Goal: Task Accomplishment & Management: Manage account settings

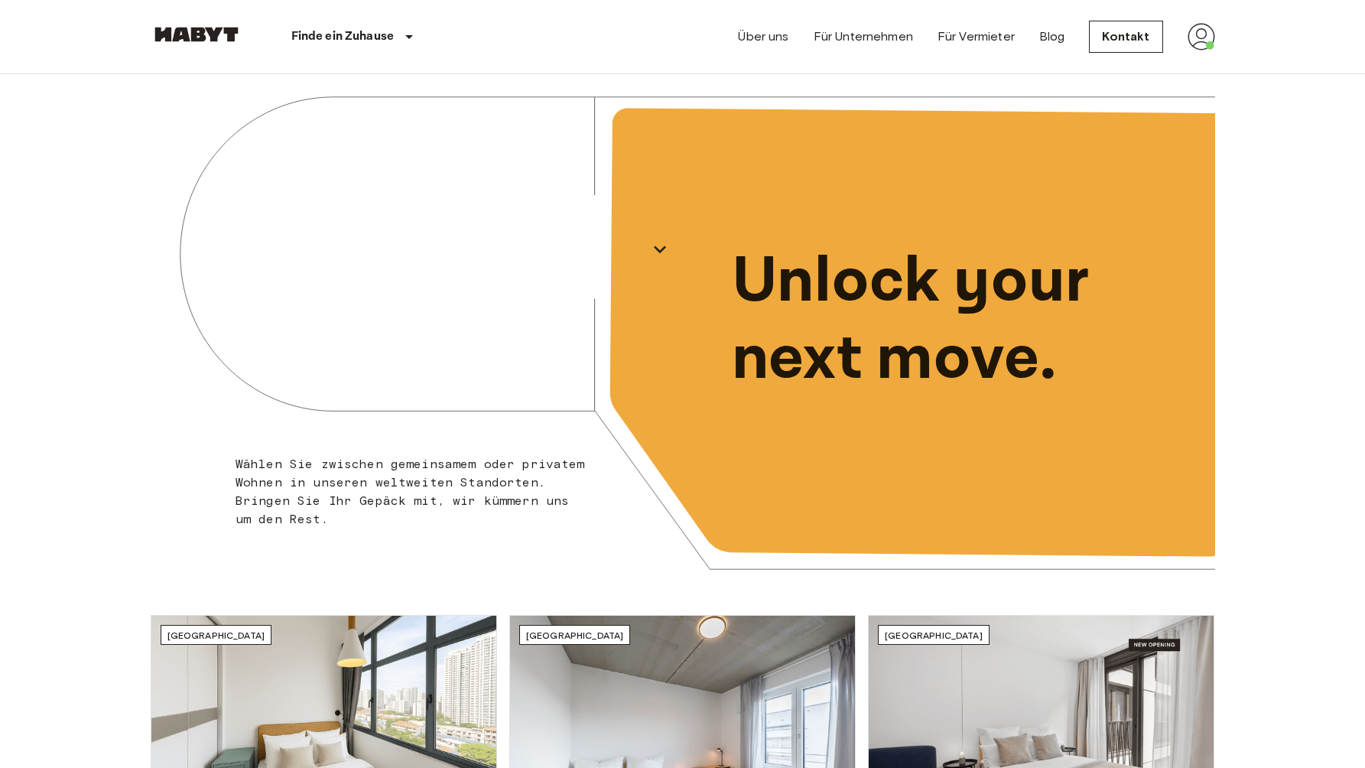
click at [1212, 42] on img at bounding box center [1201, 37] width 28 height 28
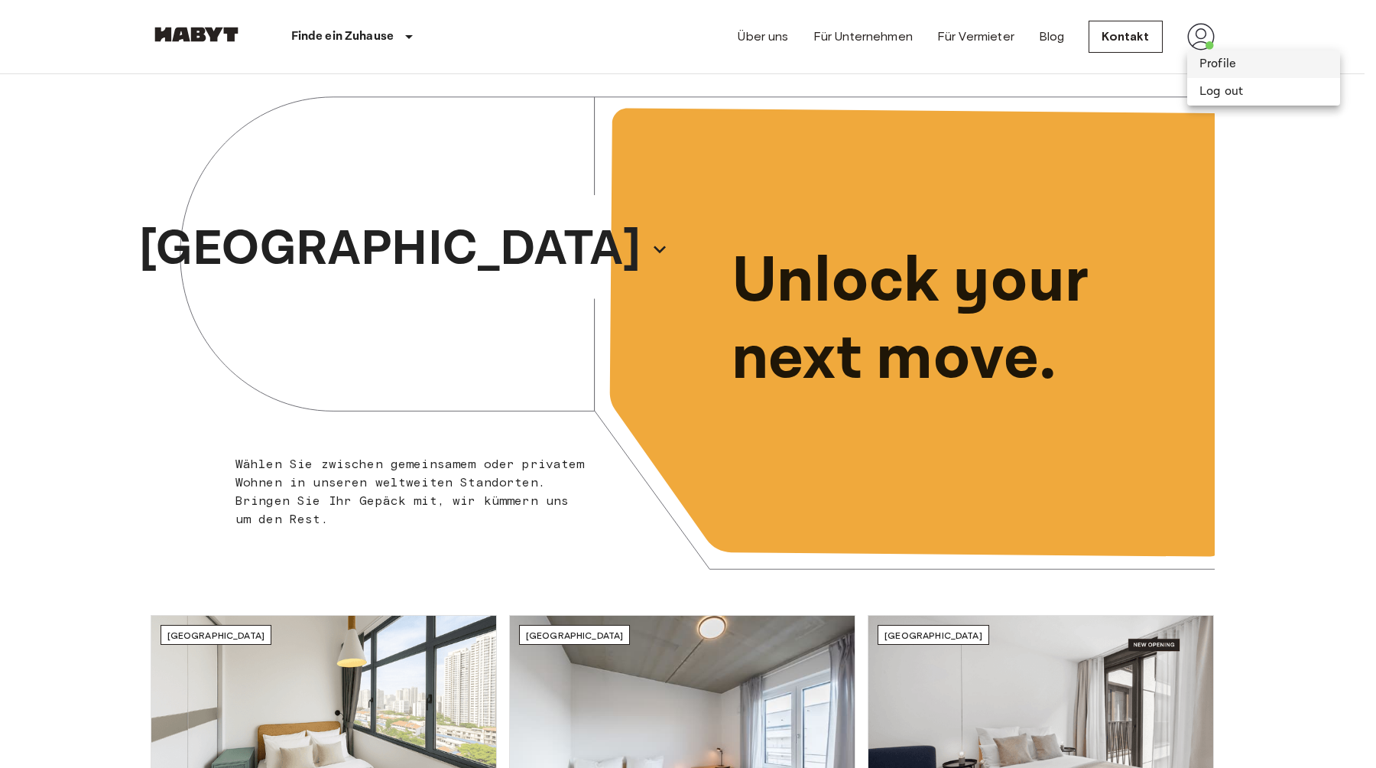
click at [1222, 60] on li "Profile" at bounding box center [1263, 64] width 153 height 28
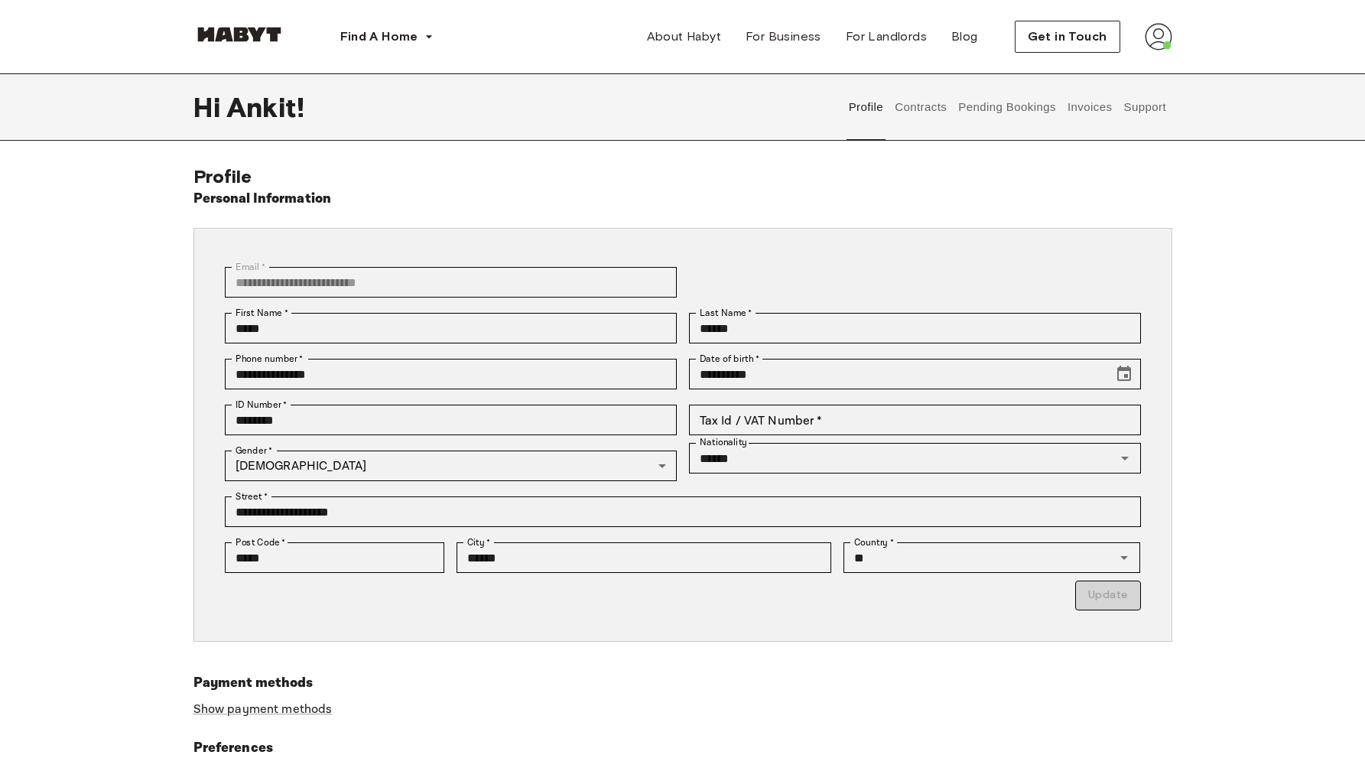
click at [982, 102] on button "Pending Bookings" at bounding box center [1008, 106] width 102 height 67
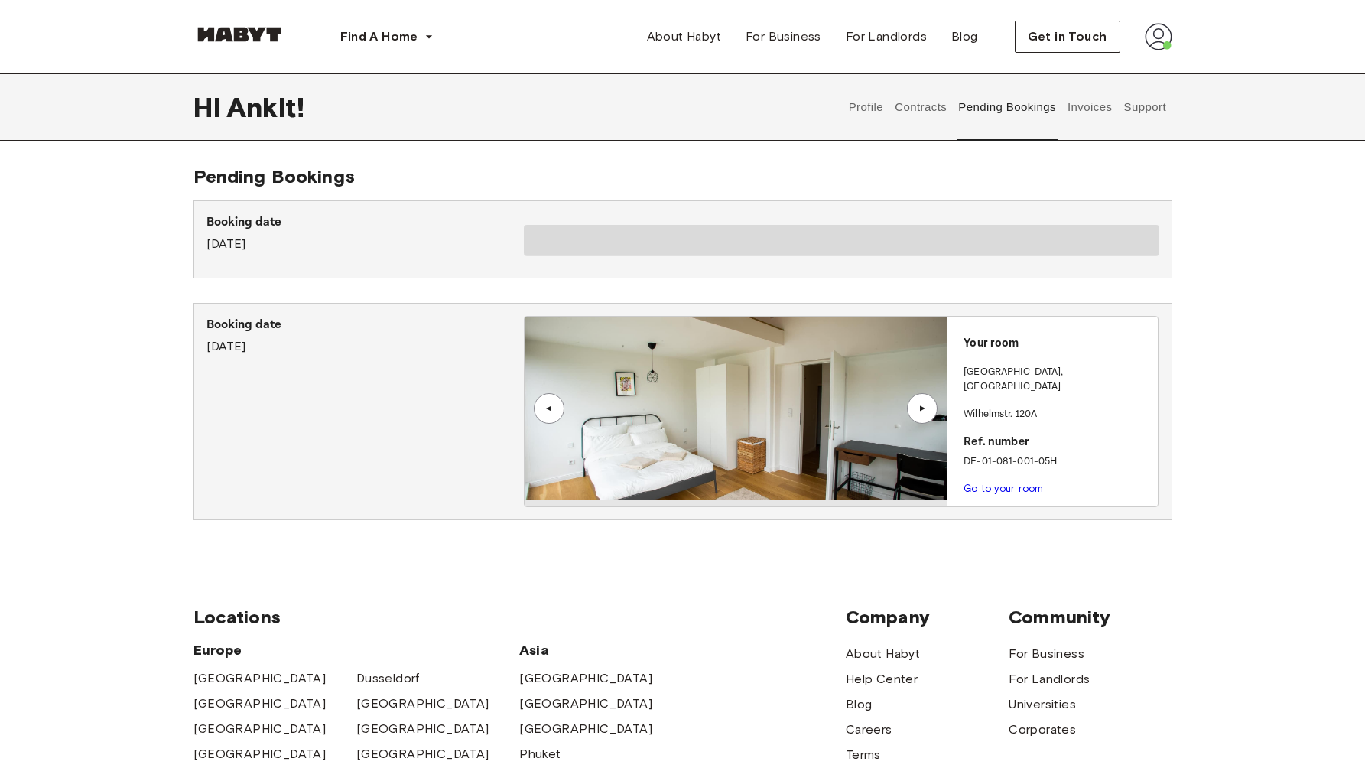
click at [287, 362] on div "Booking date September 5th, 2025" at bounding box center [364, 411] width 317 height 191
click at [921, 107] on button "Contracts" at bounding box center [921, 106] width 56 height 67
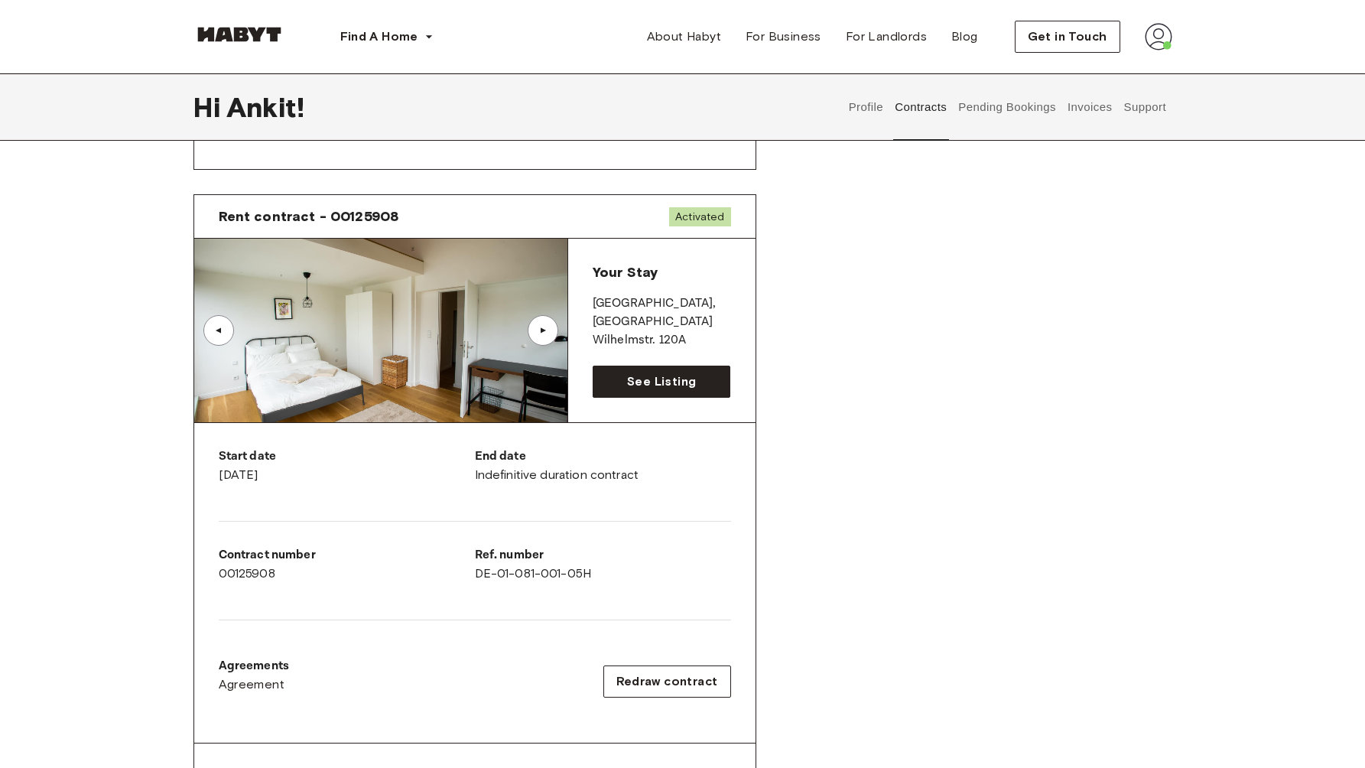
scroll to position [739, 0]
click at [988, 112] on button "Pending Bookings" at bounding box center [1008, 106] width 102 height 67
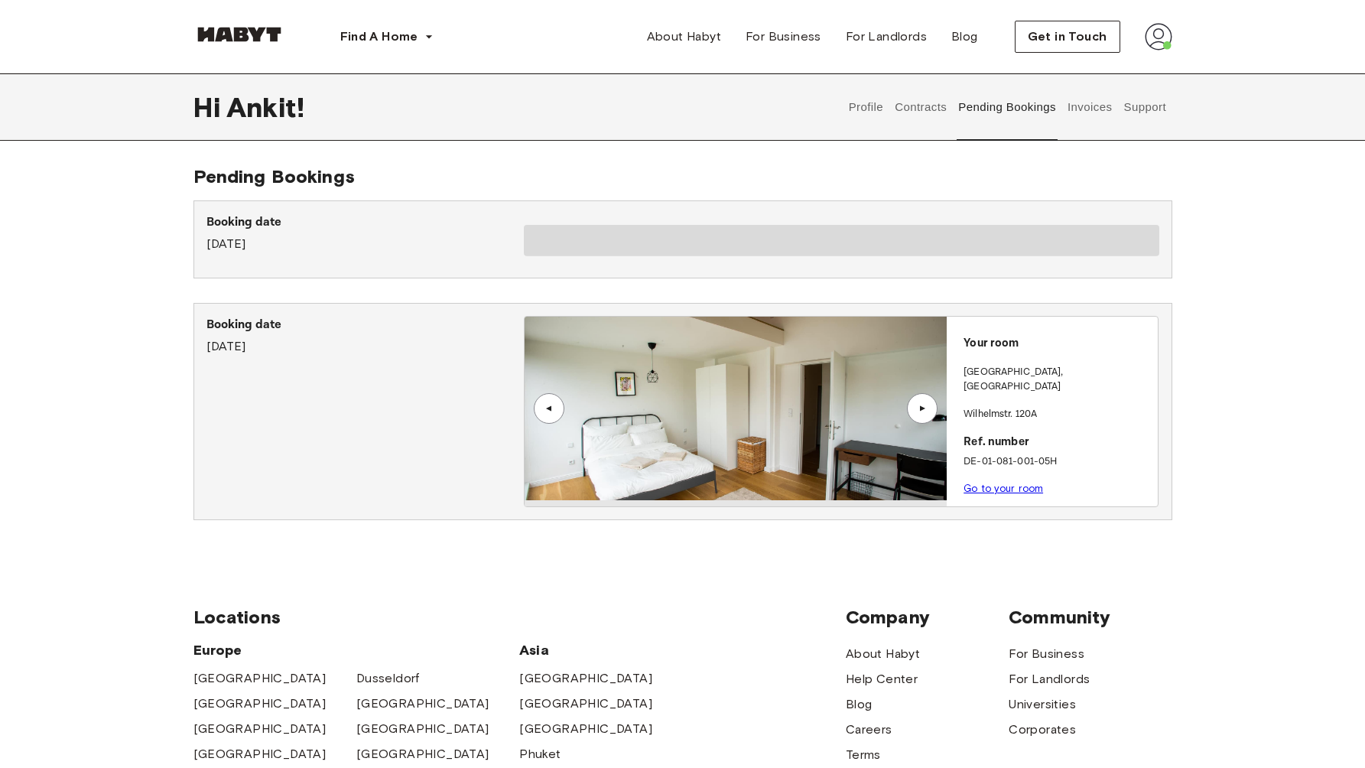
click at [249, 313] on div "Booking date September 5th, 2025 ▲ ▲ Your room BERLIN , Kreuzberg Wilhelmstr. 1…" at bounding box center [682, 411] width 979 height 217
click at [249, 320] on p "Booking date" at bounding box center [364, 325] width 317 height 18
click at [1084, 106] on button "Invoices" at bounding box center [1089, 106] width 48 height 67
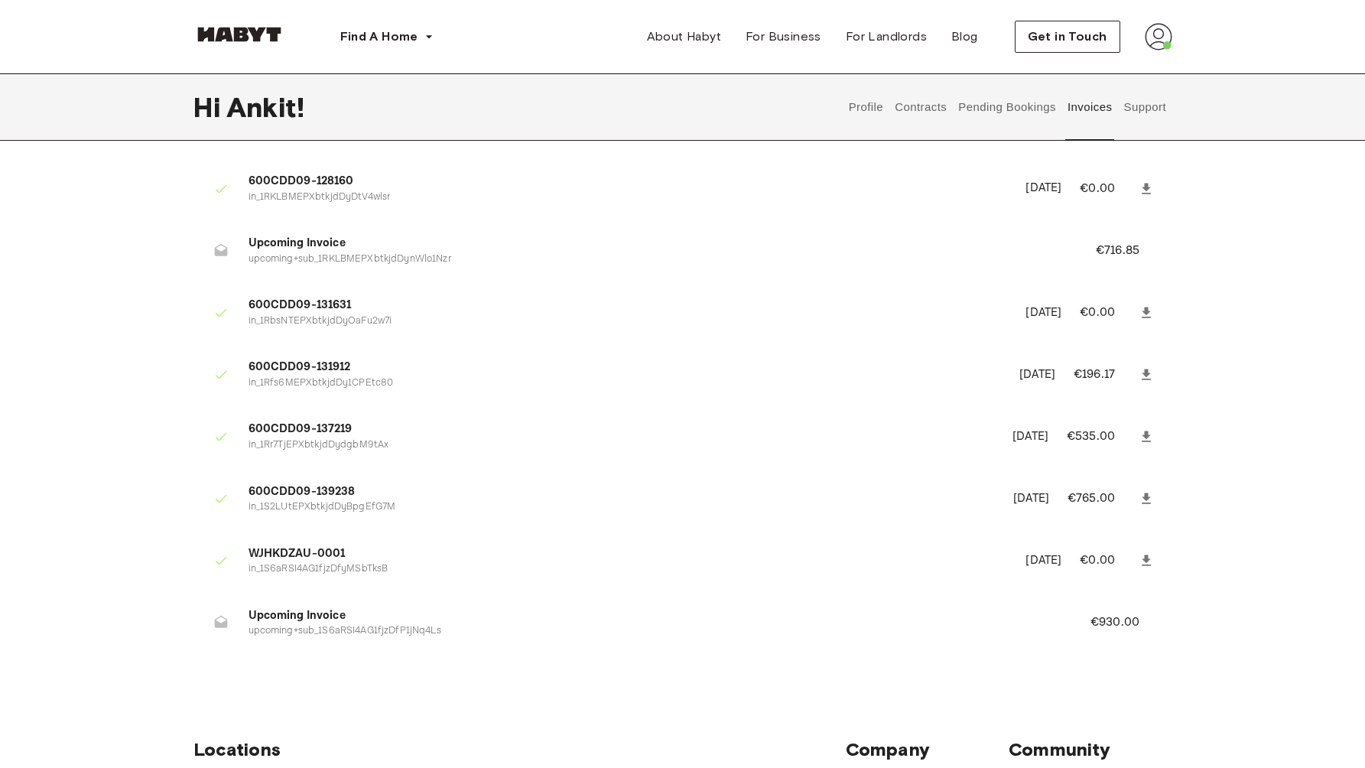
scroll to position [341, 0]
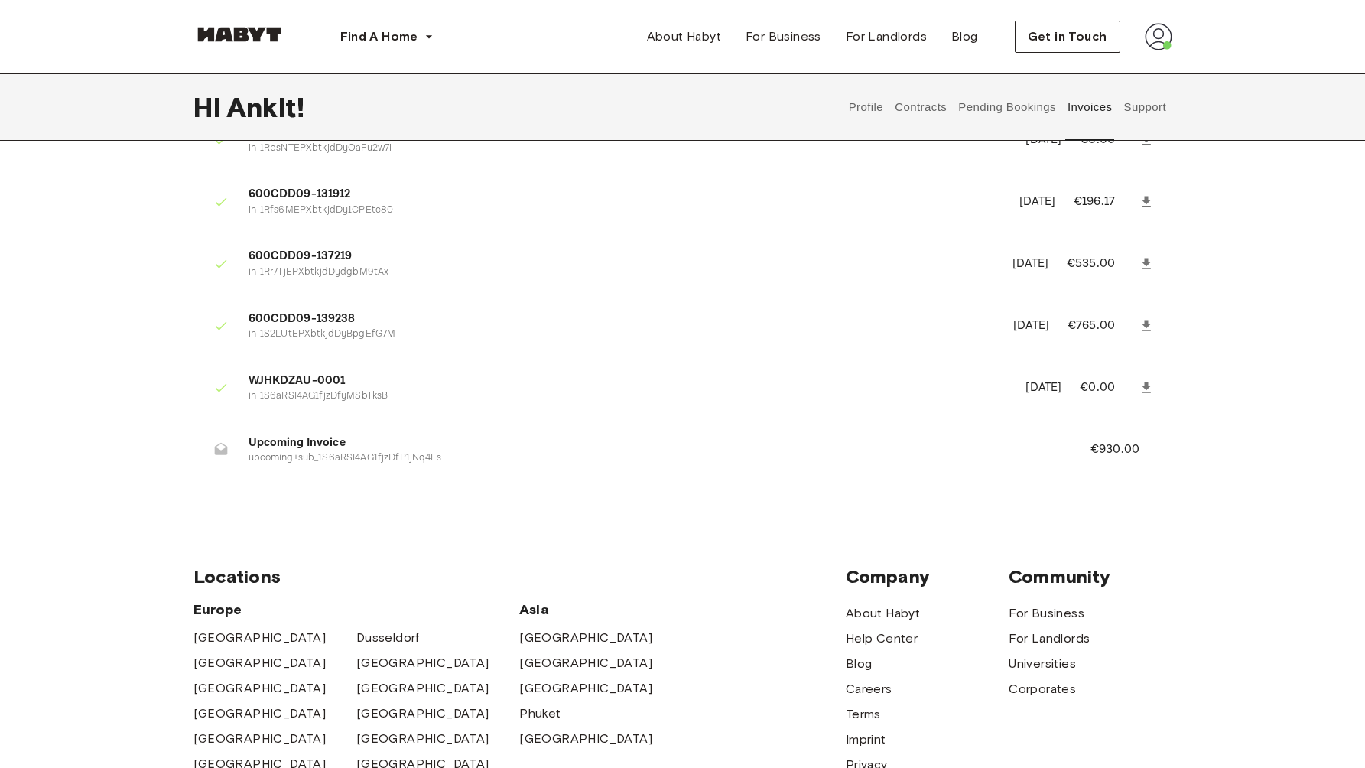
click at [1111, 450] on p "€930.00" at bounding box center [1125, 449] width 70 height 18
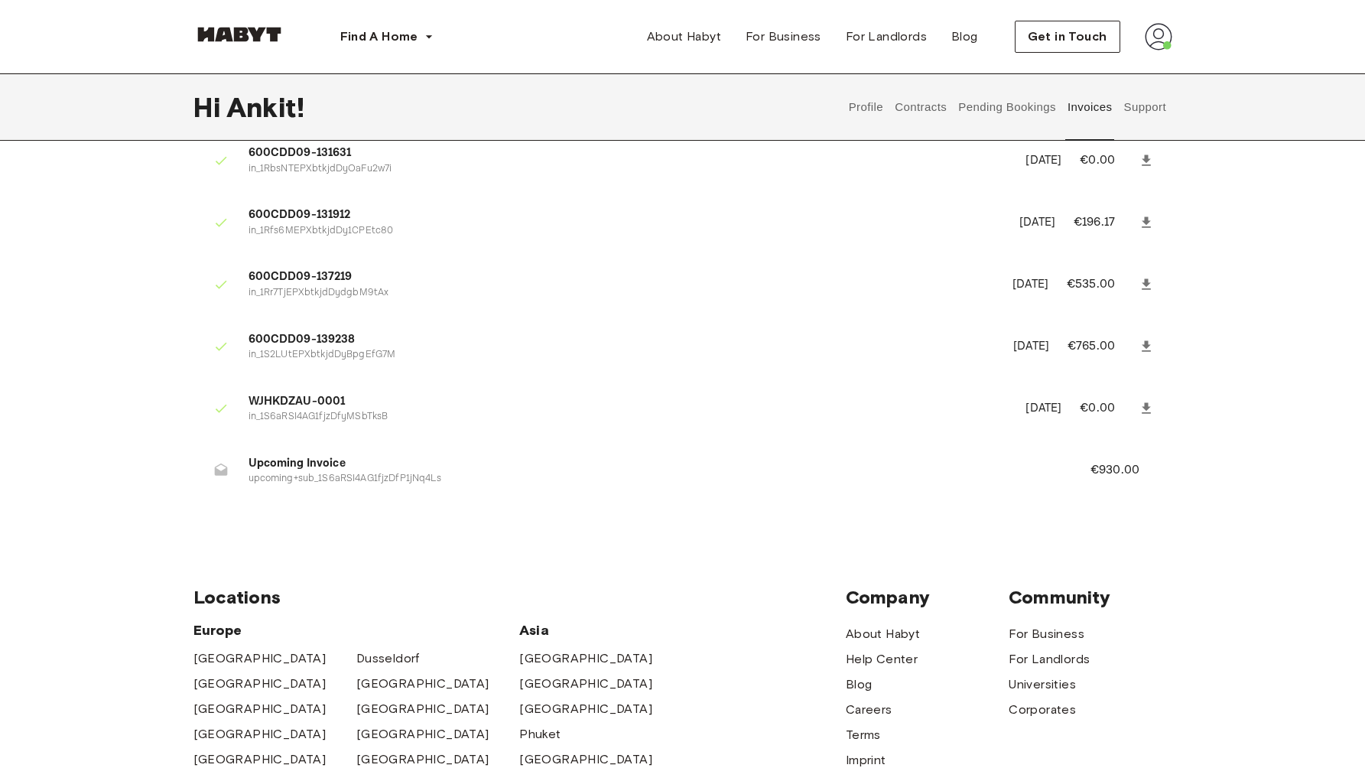
scroll to position [317, 0]
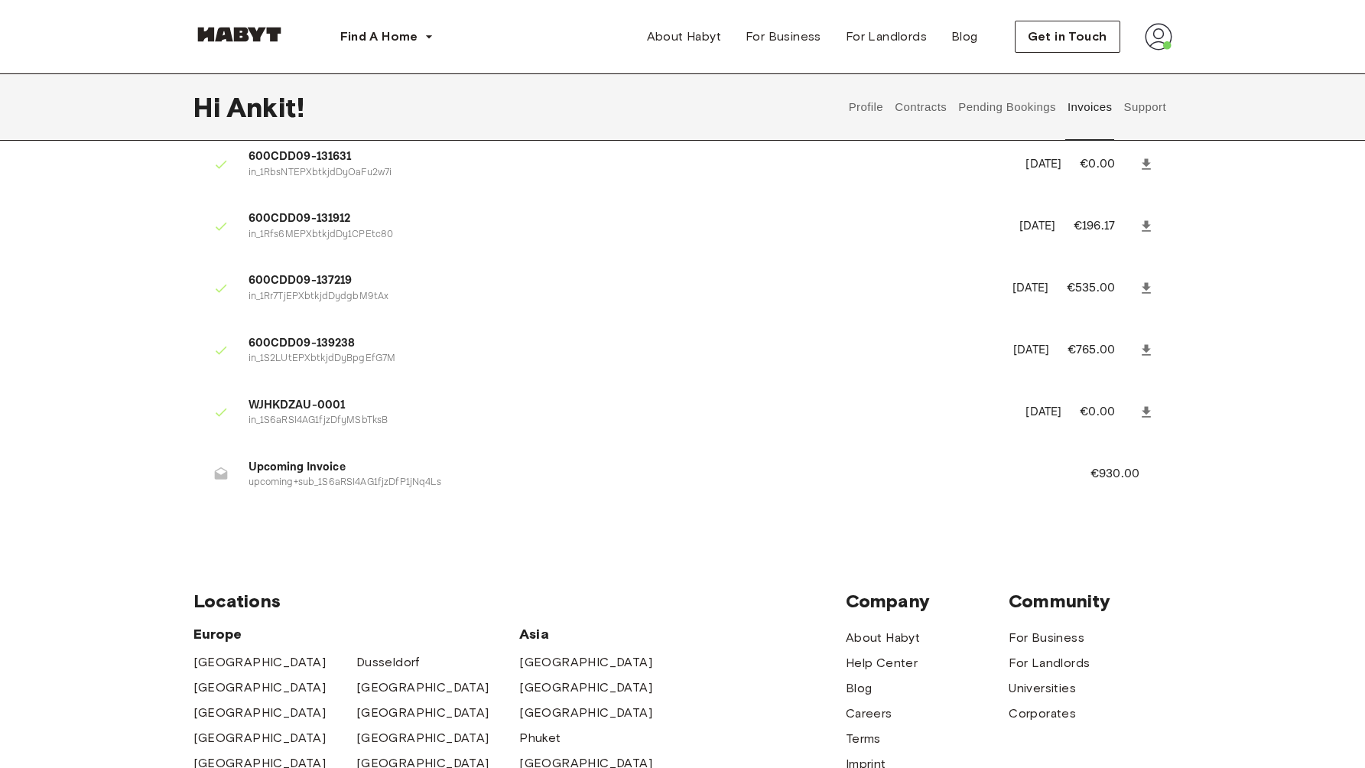
click at [922, 83] on button "Contracts" at bounding box center [921, 106] width 56 height 67
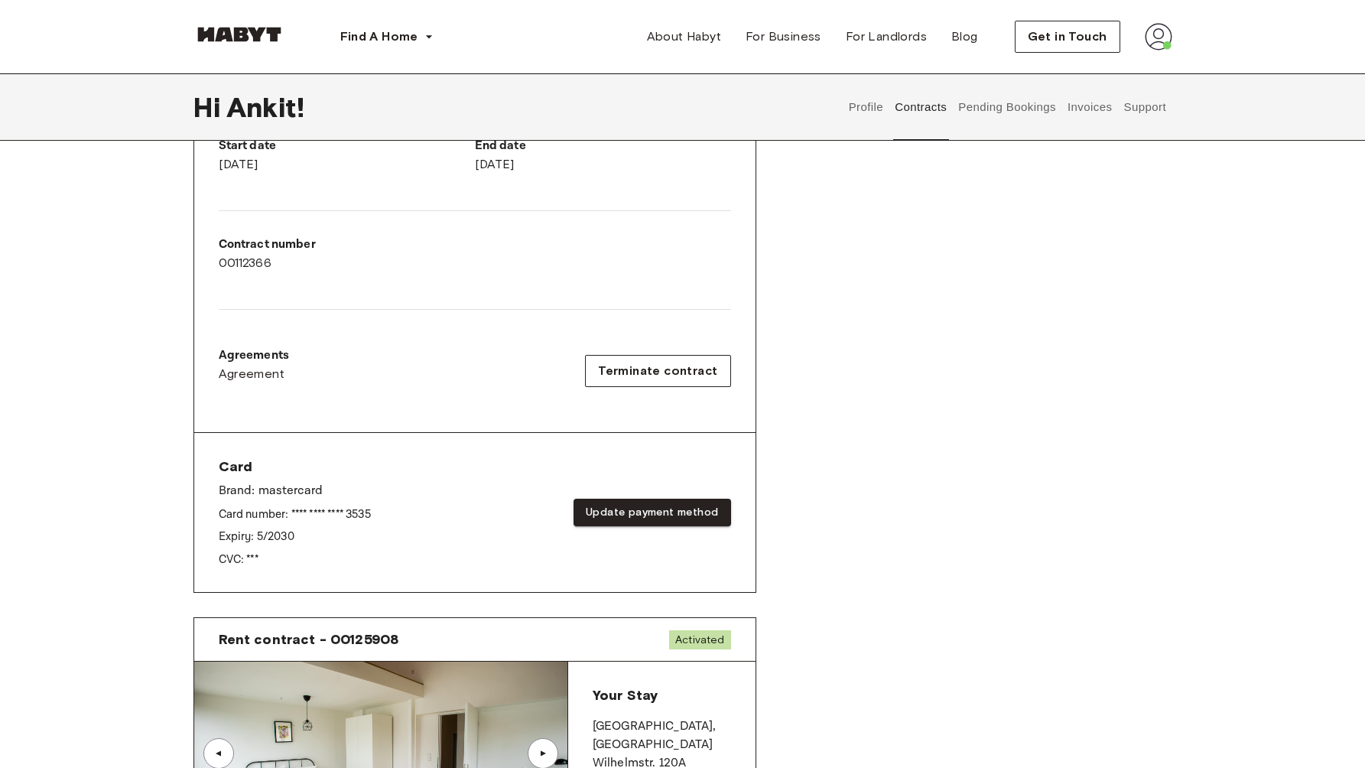
click at [921, 112] on button "Contracts" at bounding box center [921, 106] width 56 height 67
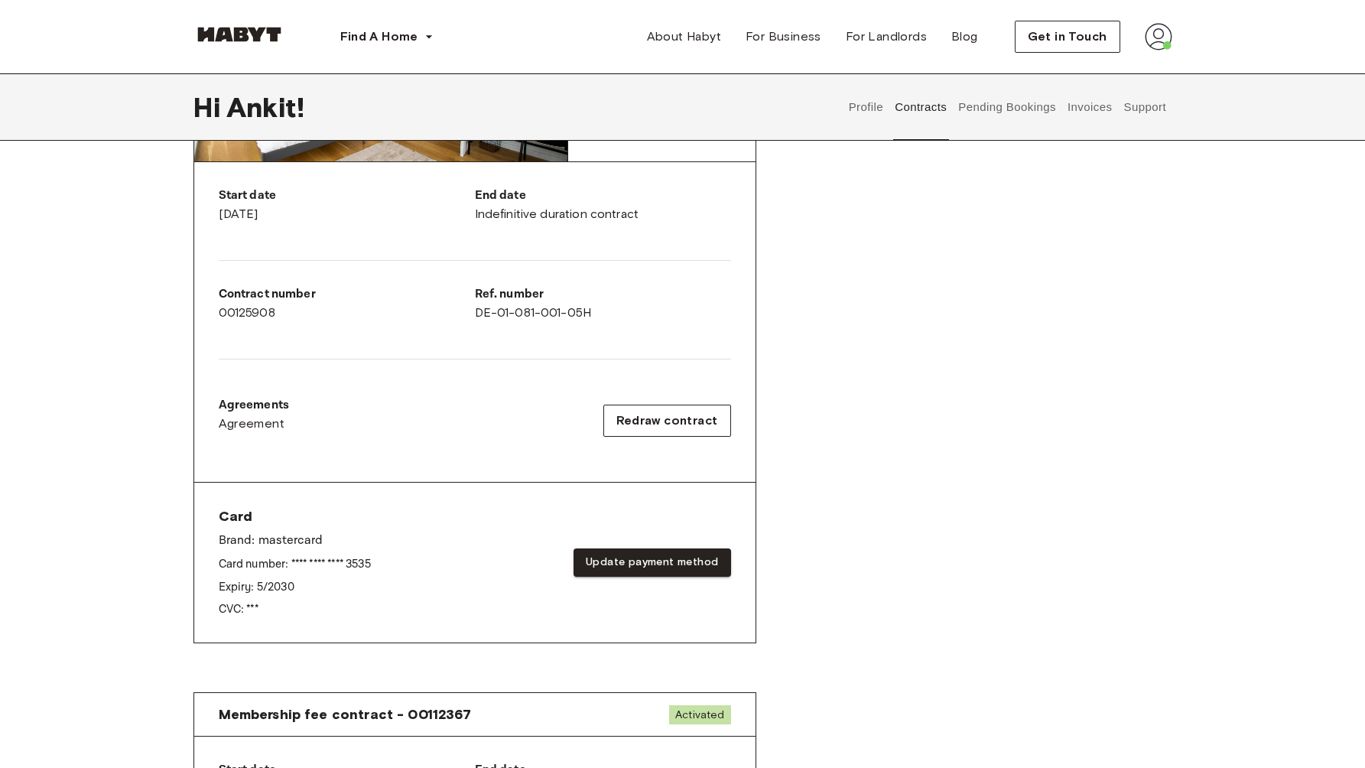
scroll to position [794, 0]
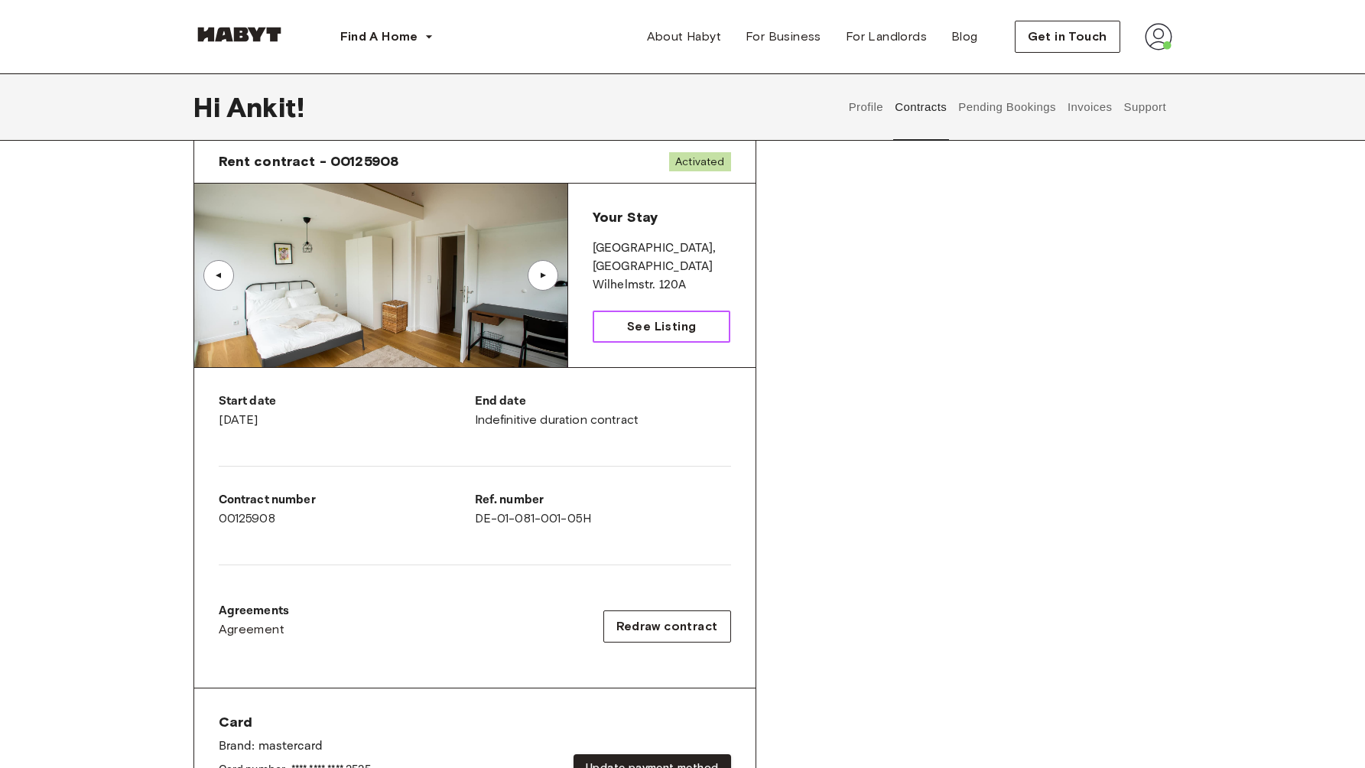
click at [662, 321] on span "See Listing" at bounding box center [661, 326] width 69 height 18
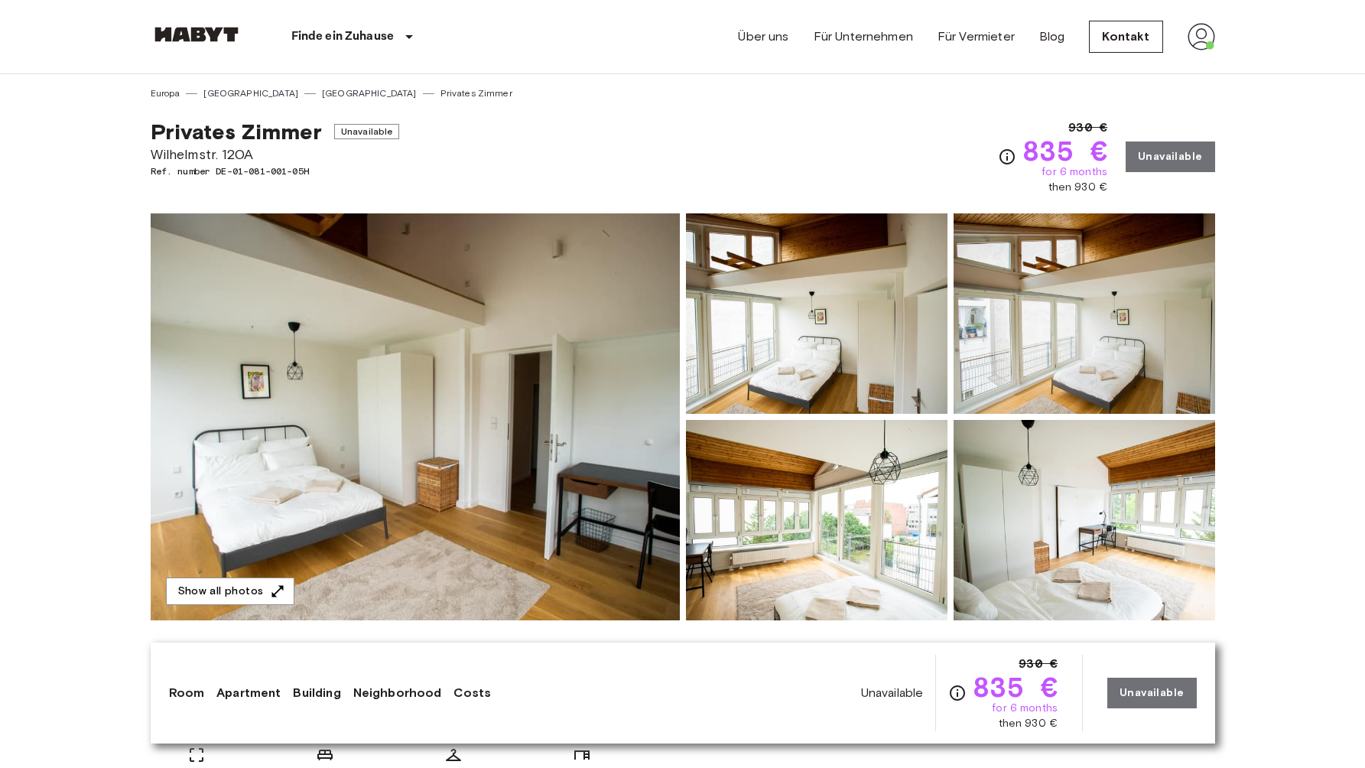
click at [1222, 34] on nav "Finde ein Zuhause Europa Amsterdam Berlin Brüssel Köln Dusseldorf Frankfurt Gra…" at bounding box center [682, 36] width 1101 height 73
click at [1214, 40] on nav "Finde ein Zuhause Europa Amsterdam Berlin Brüssel Köln Dusseldorf Frankfurt Gra…" at bounding box center [682, 36] width 1101 height 73
click at [1207, 40] on img at bounding box center [1201, 37] width 28 height 28
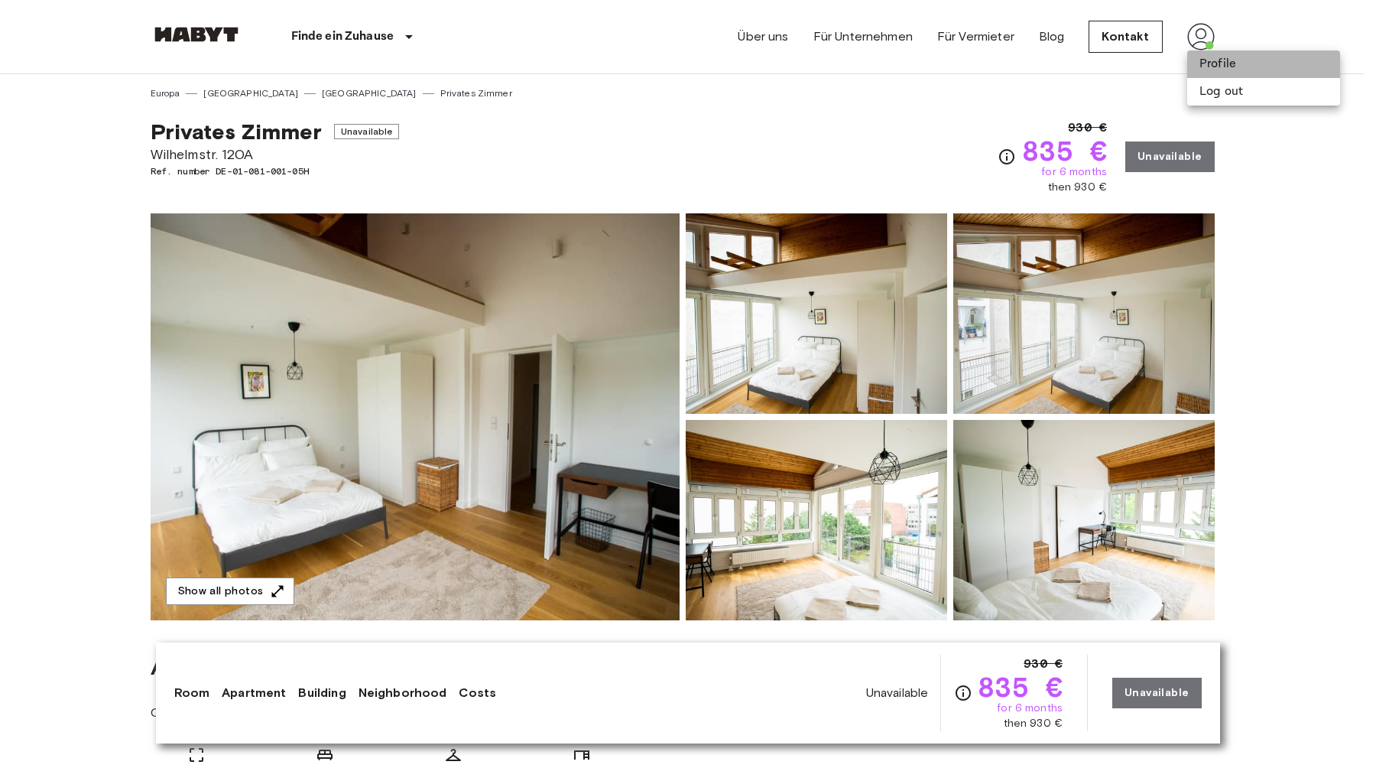
click at [1209, 60] on li "Profile" at bounding box center [1263, 64] width 153 height 28
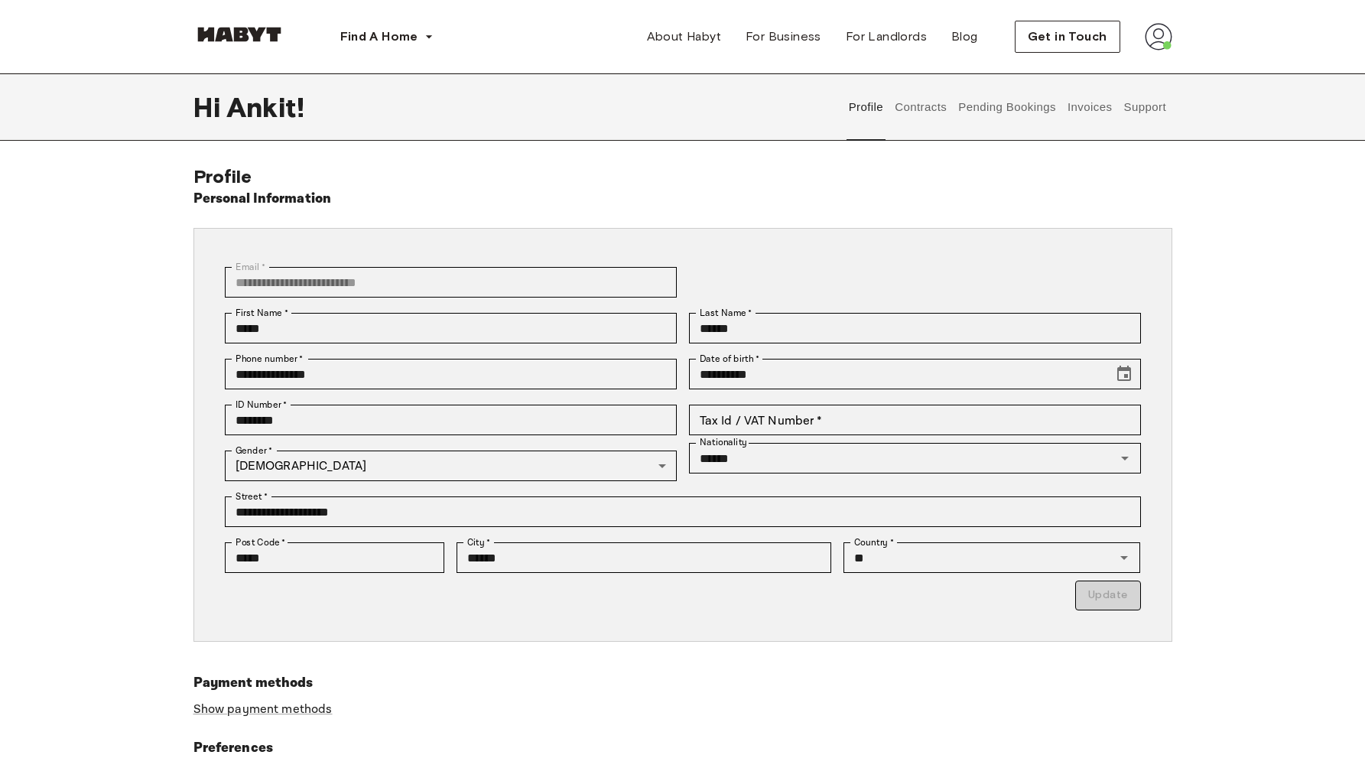
click at [929, 112] on button "Contracts" at bounding box center [921, 106] width 56 height 67
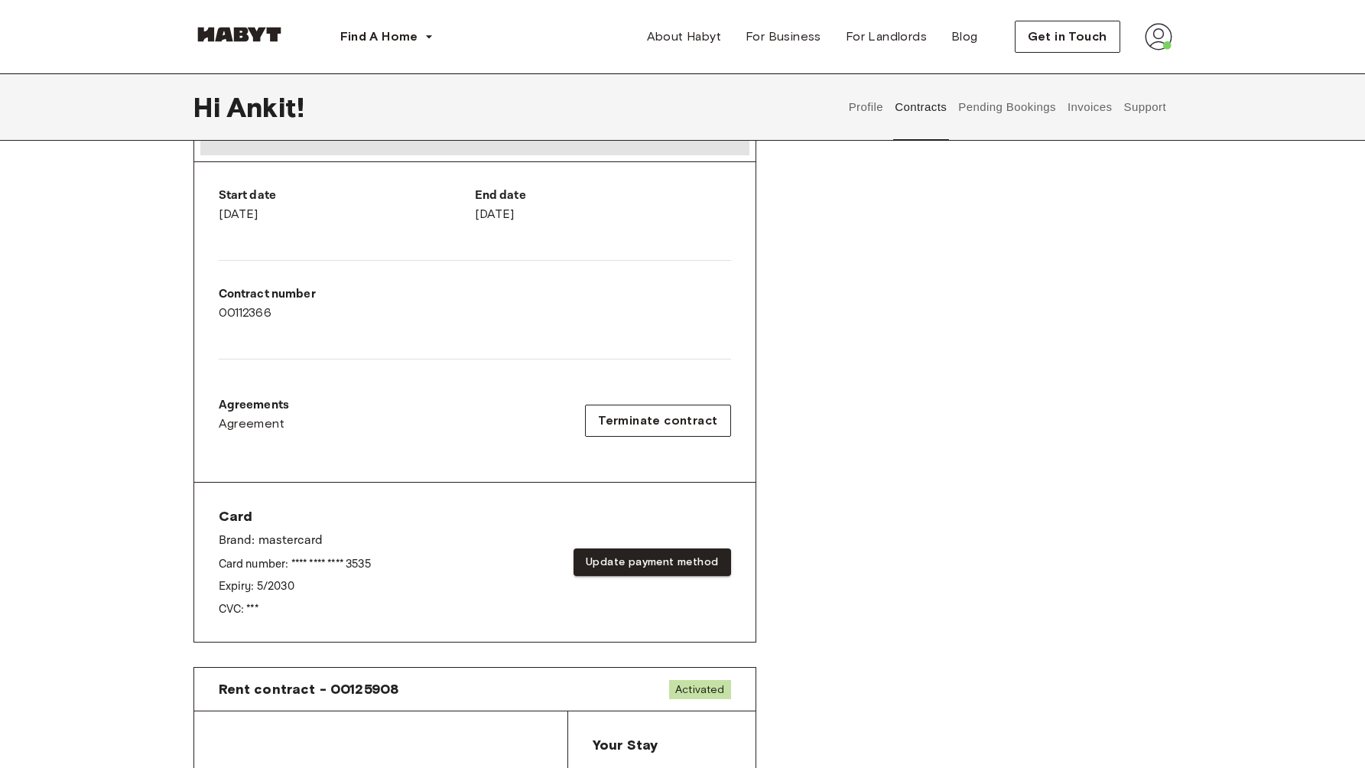
scroll to position [267, 0]
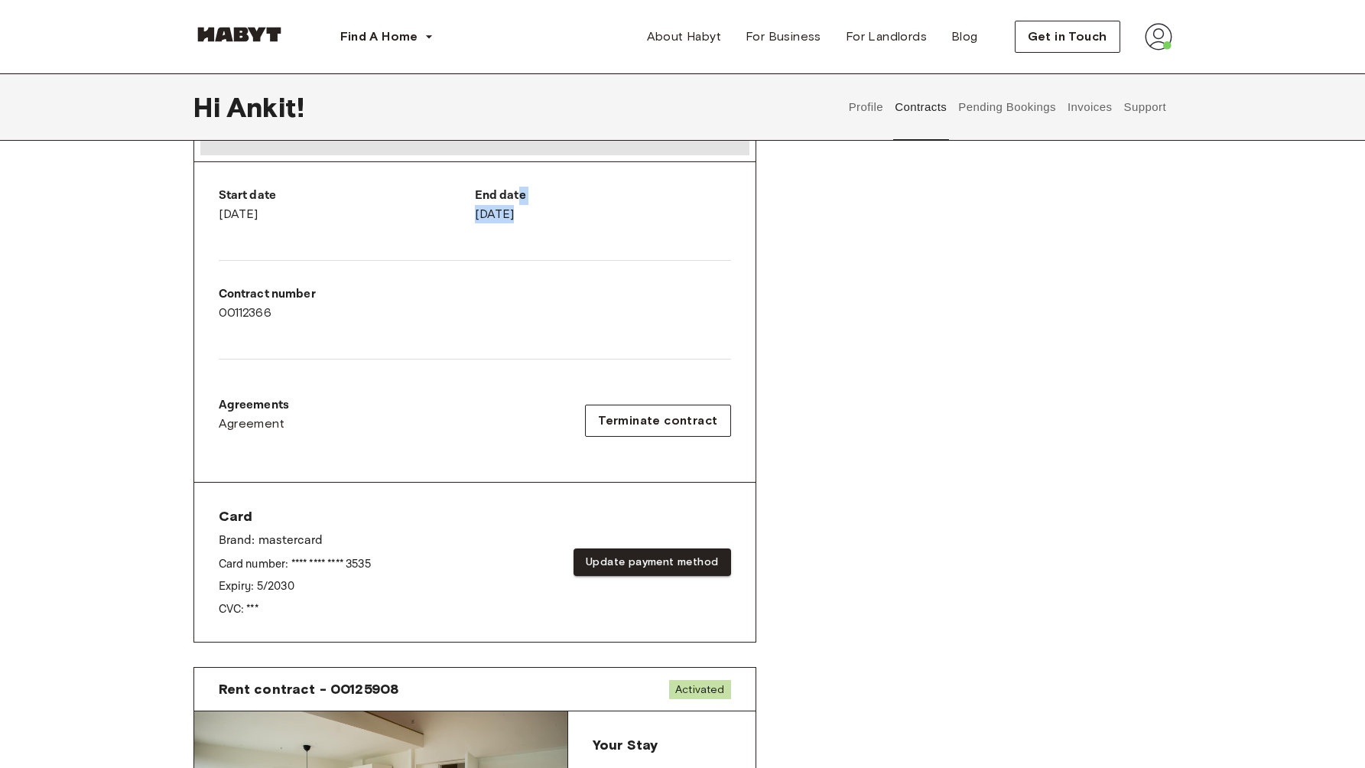
click at [517, 205] on div "End date November 19th, 2025" at bounding box center [603, 205] width 256 height 37
click at [614, 245] on div "Start date June 20th, 2025 End date November 19th, 2025 Contract number 0011236…" at bounding box center [474, 322] width 561 height 320
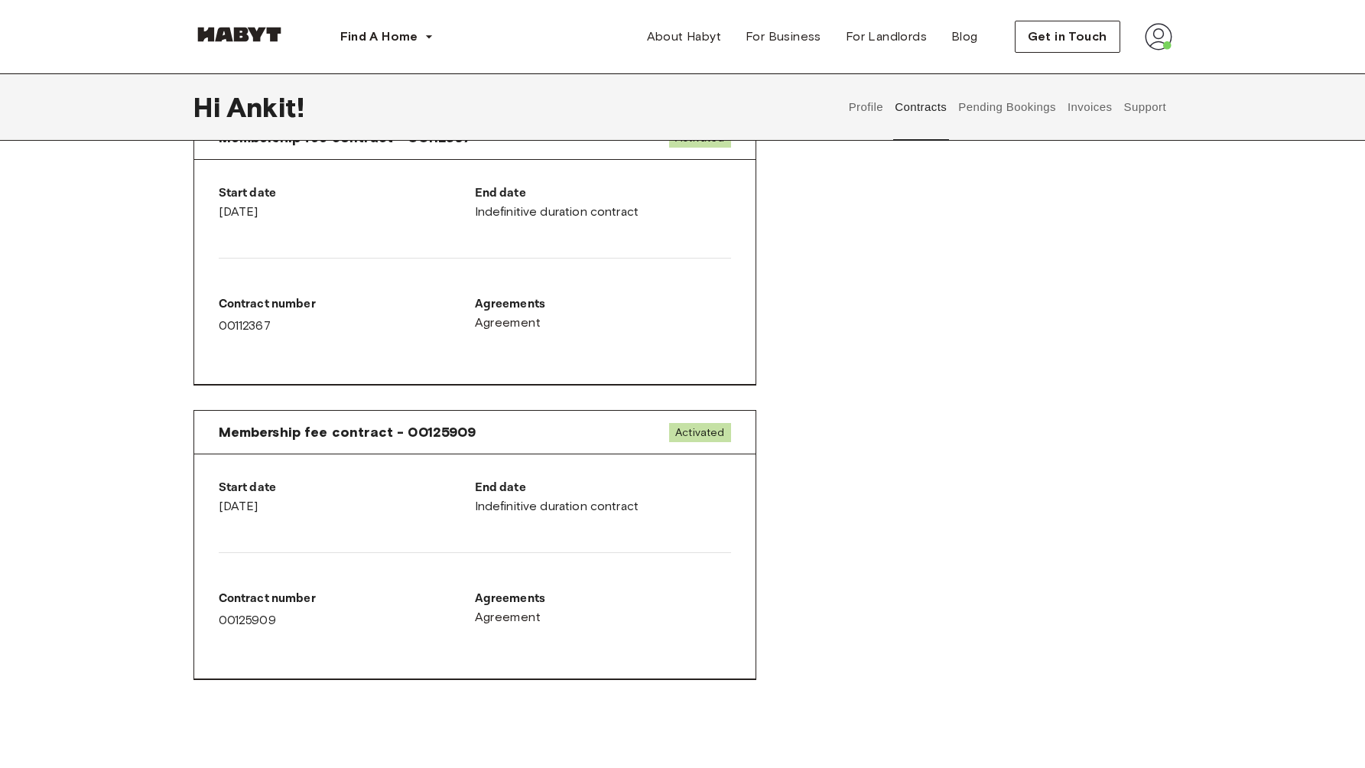
scroll to position [1353, 0]
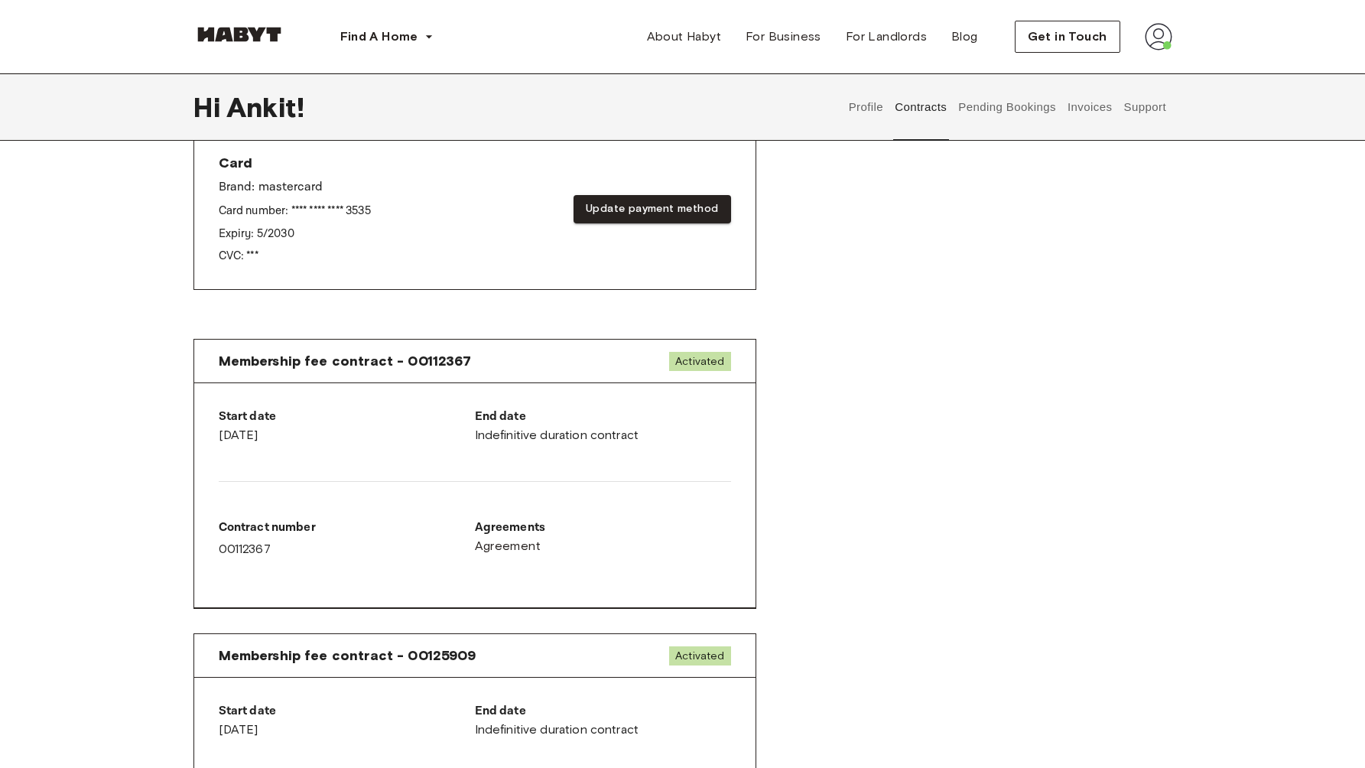
click at [984, 114] on button "Pending Bookings" at bounding box center [1008, 106] width 102 height 67
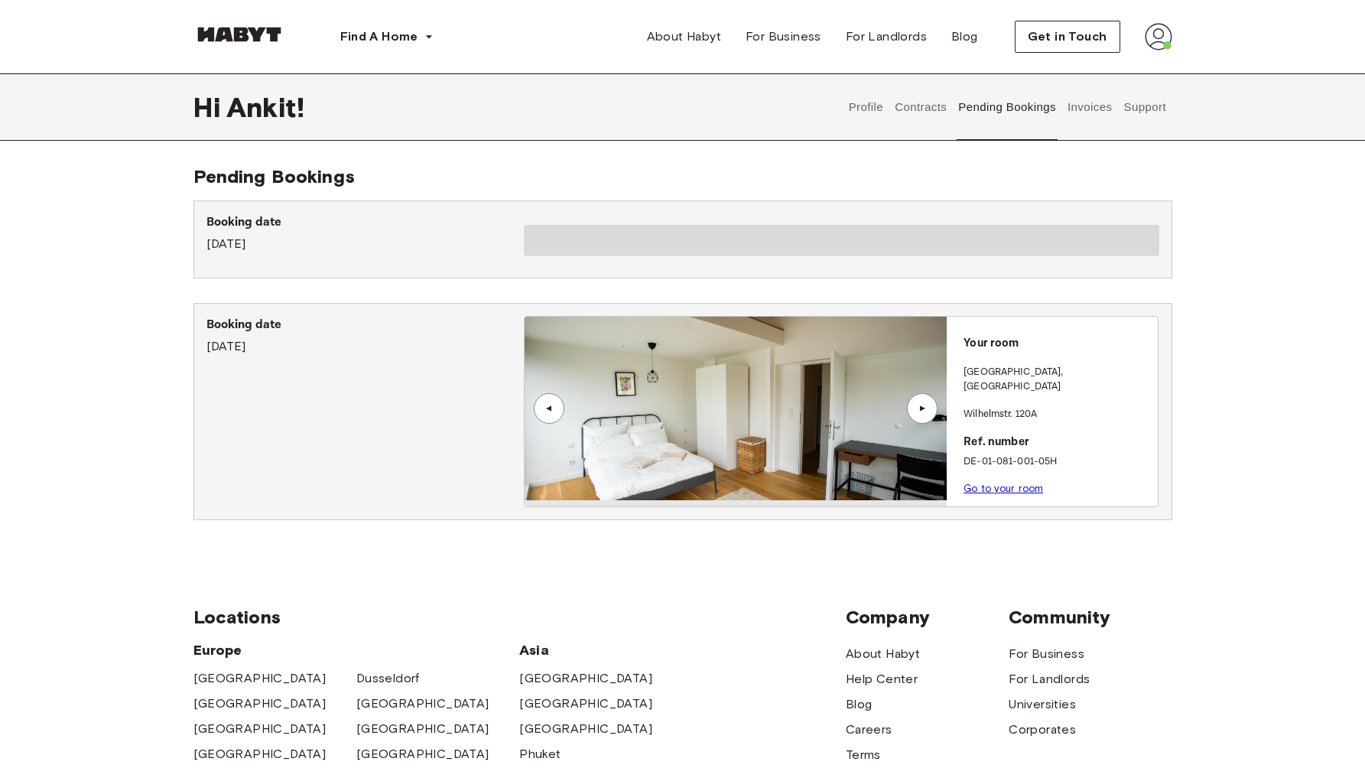
click at [1084, 119] on button "Invoices" at bounding box center [1089, 106] width 48 height 67
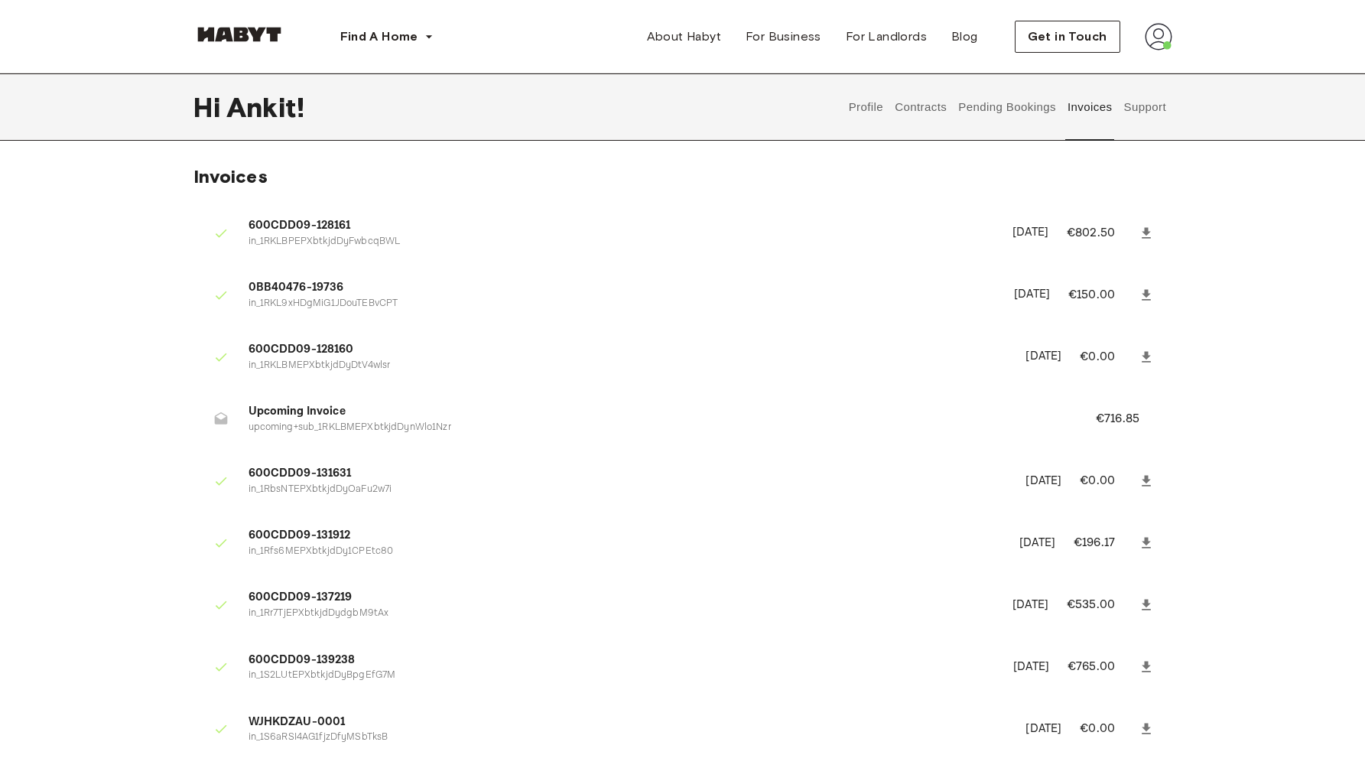
scroll to position [206, 0]
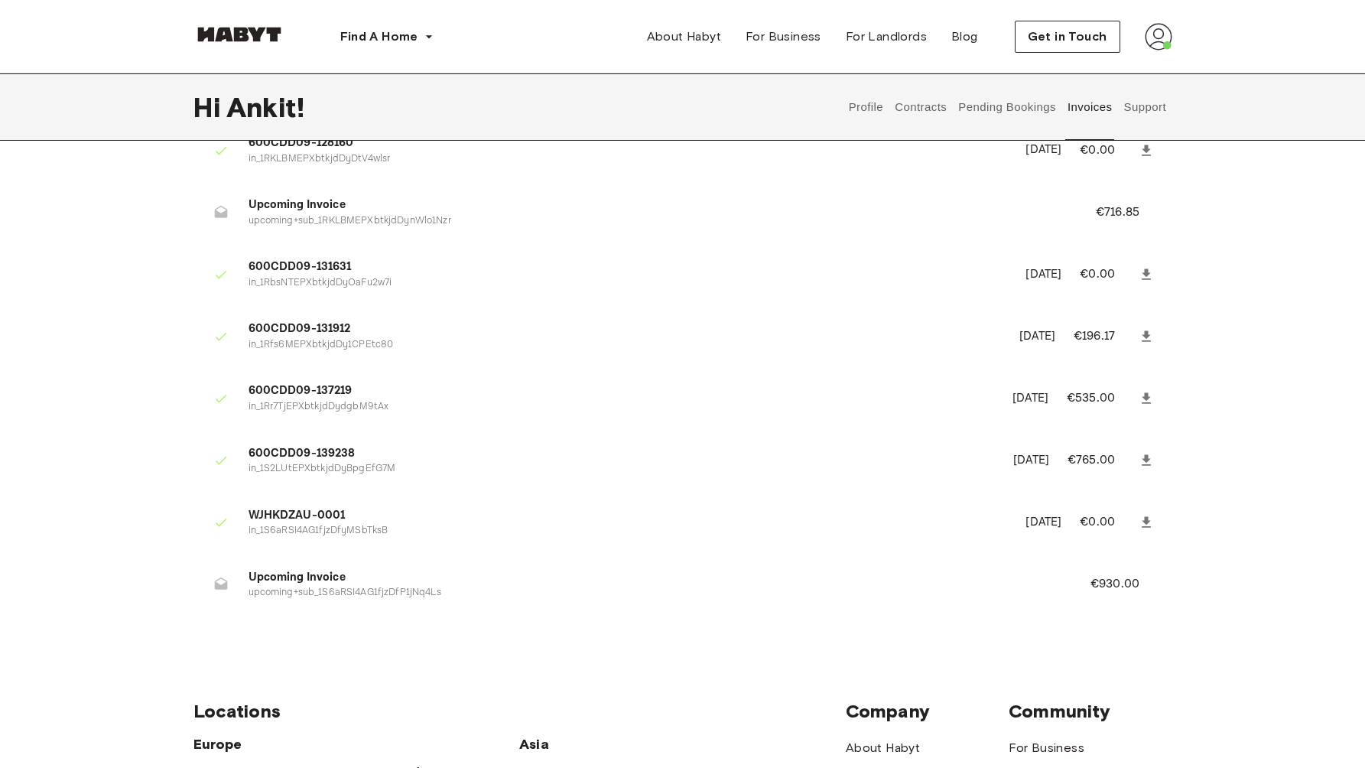
click at [330, 580] on span "Upcoming Invoice" at bounding box center [651, 578] width 805 height 18
click at [456, 594] on p "upcoming+sub_1S6aRSI4AG1fjzDfP1jNq4Ls" at bounding box center [651, 593] width 805 height 15
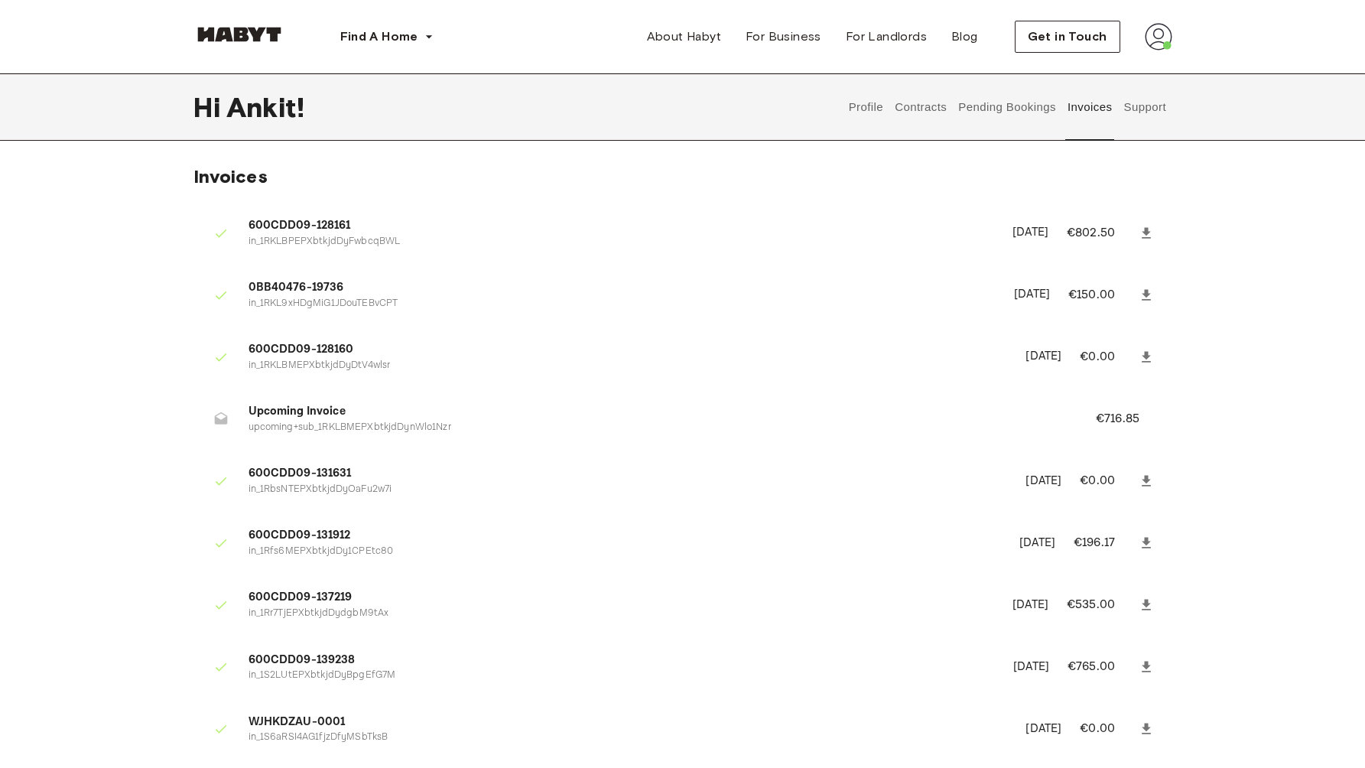
scroll to position [54, 0]
